Goal: Transaction & Acquisition: Obtain resource

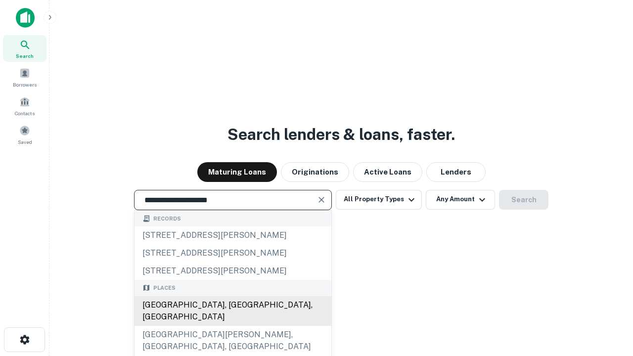
click at [232, 326] on div "Santa Monica, CA, USA" at bounding box center [232, 311] width 197 height 30
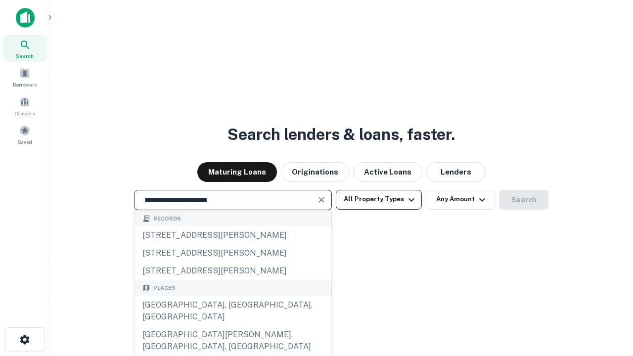
type input "**********"
click at [379, 199] on button "All Property Types" at bounding box center [379, 200] width 86 height 20
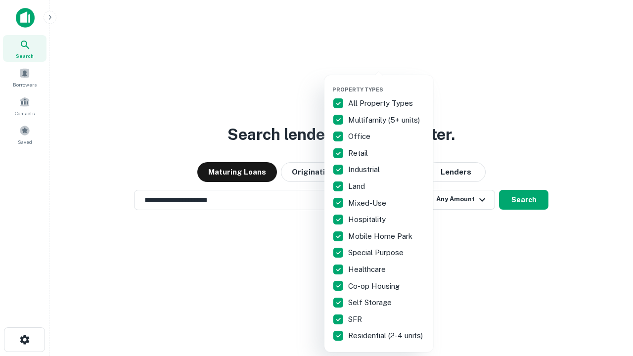
click at [387, 83] on button "button" at bounding box center [386, 83] width 109 height 0
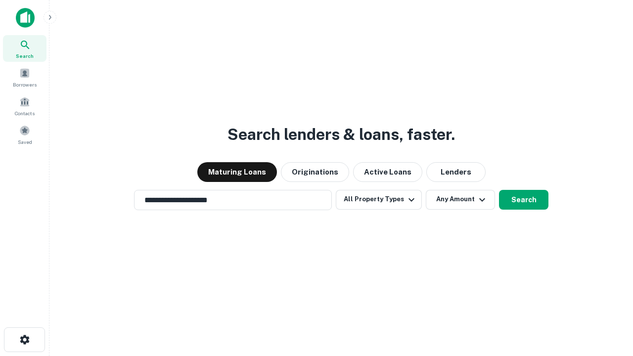
scroll to position [15, 0]
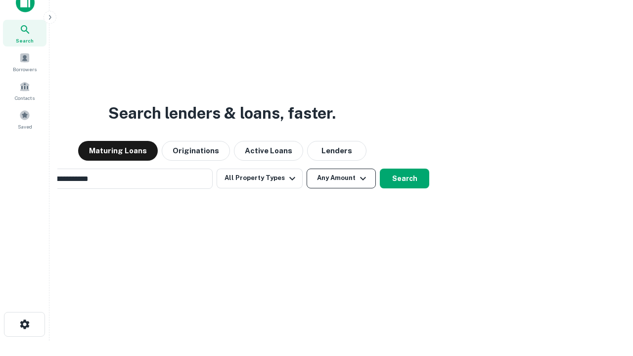
click at [306, 169] on button "Any Amount" at bounding box center [340, 179] width 69 height 20
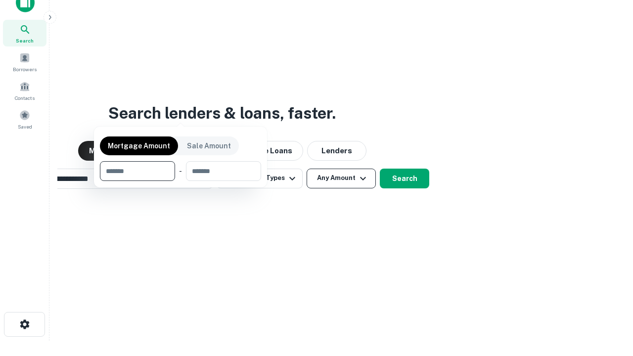
scroll to position [16, 0]
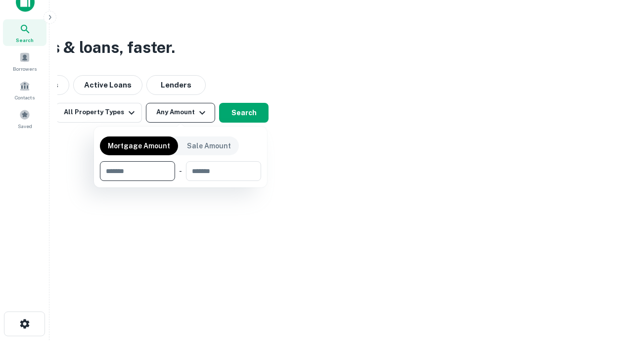
type input "*******"
click at [180, 181] on button "button" at bounding box center [180, 181] width 161 height 0
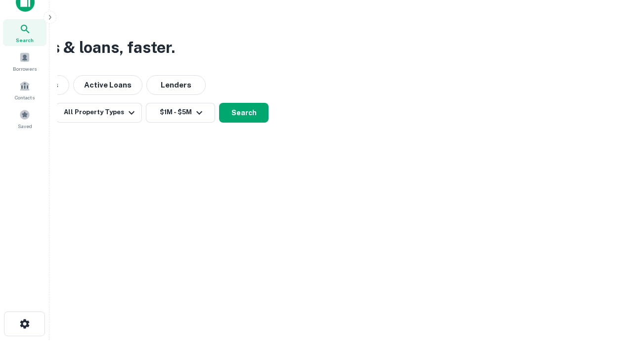
scroll to position [6, 182]
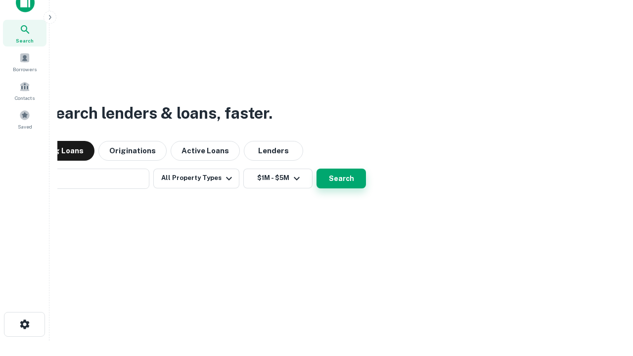
click at [316, 169] on button "Search" at bounding box center [340, 179] width 49 height 20
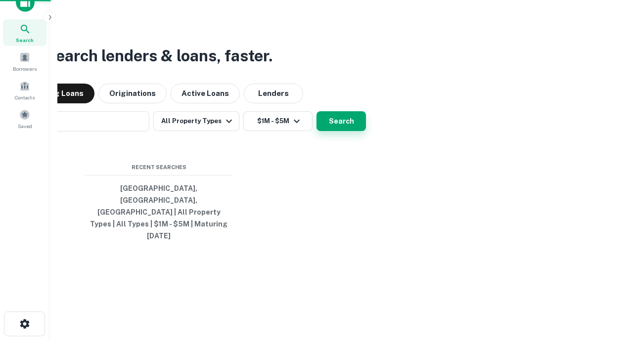
scroll to position [26, 280]
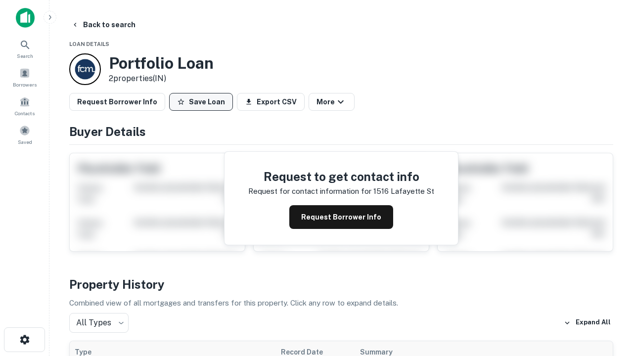
click at [201, 102] on button "Save Loan" at bounding box center [201, 102] width 64 height 18
click at [203, 102] on button "Loan Saved" at bounding box center [203, 102] width 68 height 18
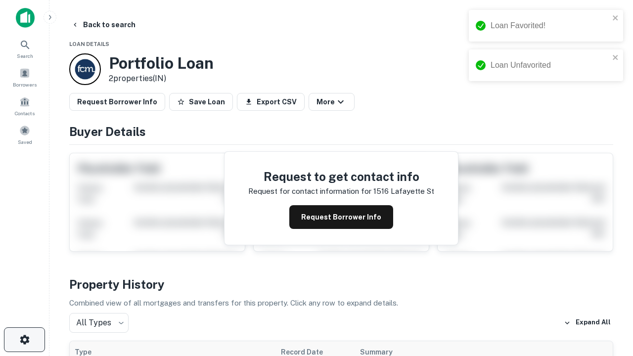
click at [24, 340] on icon "button" at bounding box center [25, 340] width 12 height 12
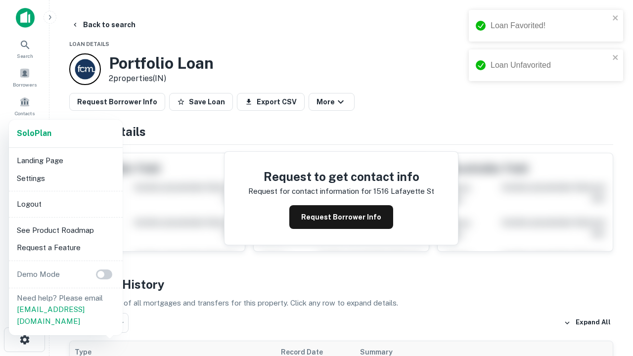
click at [65, 204] on li "Logout" at bounding box center [66, 204] width 106 height 18
